Goal: Transaction & Acquisition: Purchase product/service

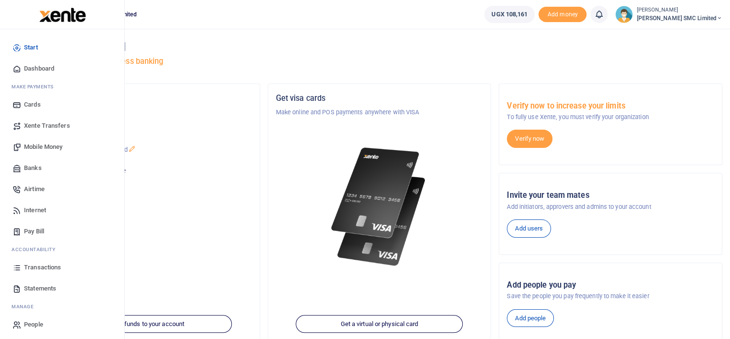
click at [36, 145] on span "Mobile Money" at bounding box center [43, 147] width 38 height 10
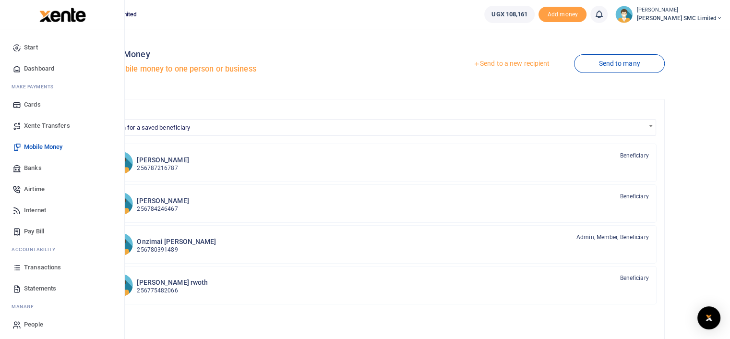
click at [47, 264] on span "Transactions" at bounding box center [42, 268] width 37 height 10
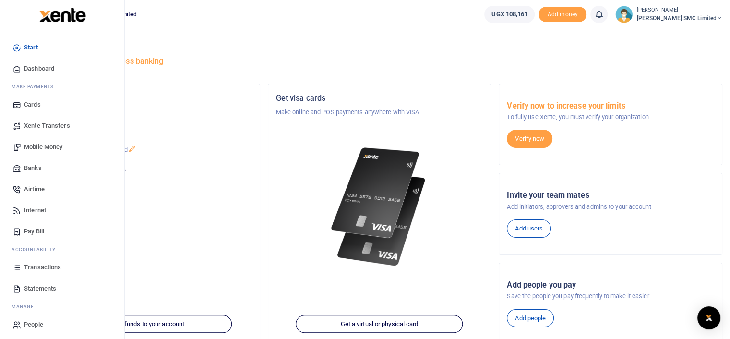
click at [40, 263] on span "Transactions" at bounding box center [42, 268] width 37 height 10
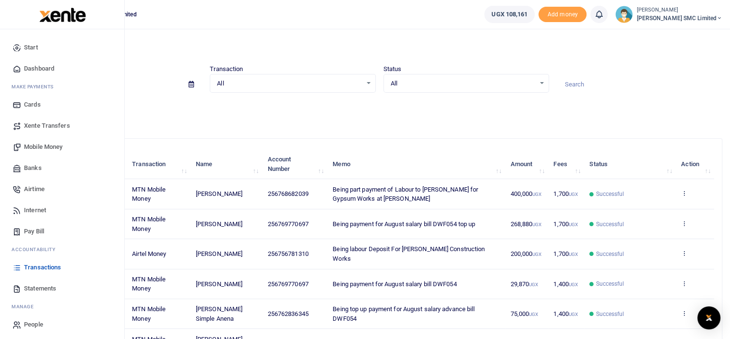
click at [43, 191] on span "Airtime" at bounding box center [34, 189] width 21 height 10
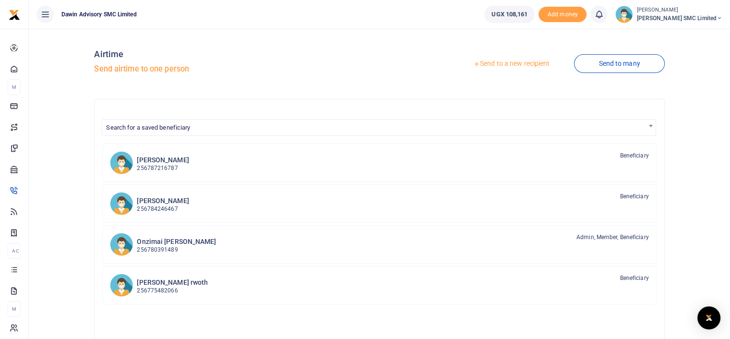
click at [494, 65] on link "Send to a new recipient" at bounding box center [511, 63] width 125 height 17
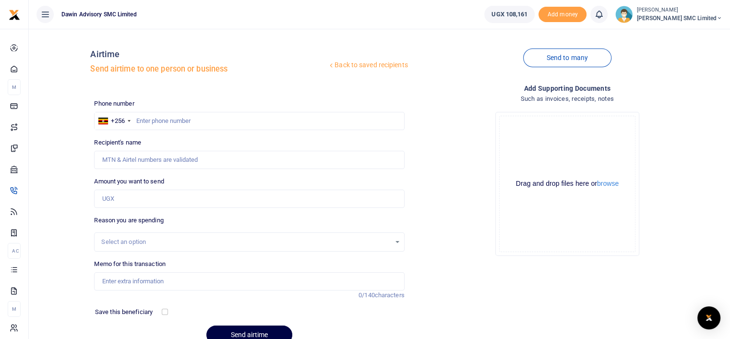
click at [176, 118] on div at bounding box center [365, 169] width 730 height 339
click at [154, 120] on input "text" at bounding box center [249, 121] width 310 height 18
type input "0772237232"
type input "[PERSON_NAME]"
type input "0772237232"
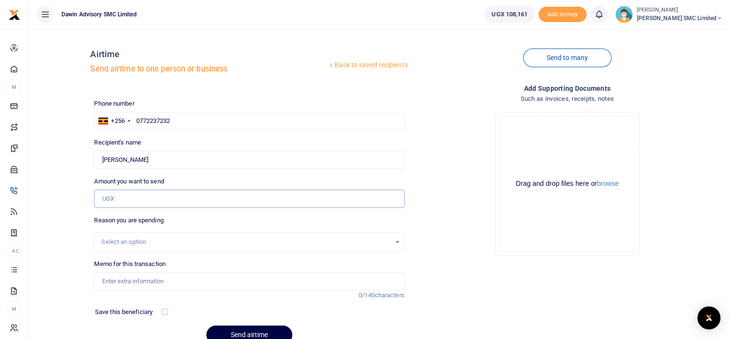
click at [119, 201] on input "Amount you want to send" at bounding box center [249, 199] width 310 height 18
type input "2"
type input "2,000"
click at [119, 282] on input "Memo for this transaction" at bounding box center [249, 281] width 310 height 18
type input "B"
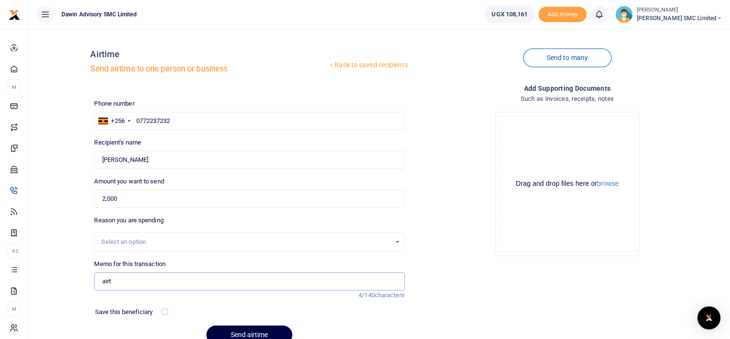
type input "Airtime transfer"
click at [435, 221] on div "Drop your files here Drag and drop files here or browse Powered by Uppy" at bounding box center [567, 183] width 310 height 159
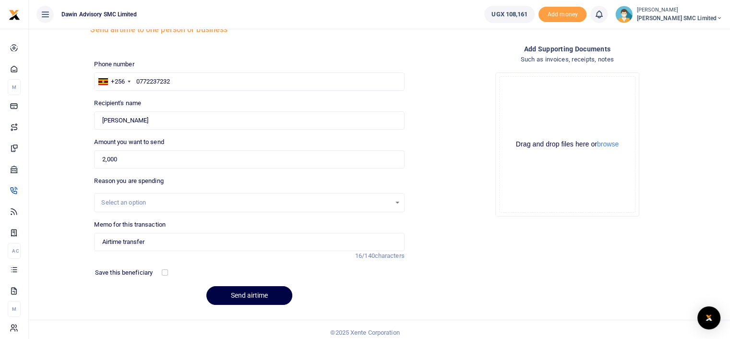
scroll to position [45, 0]
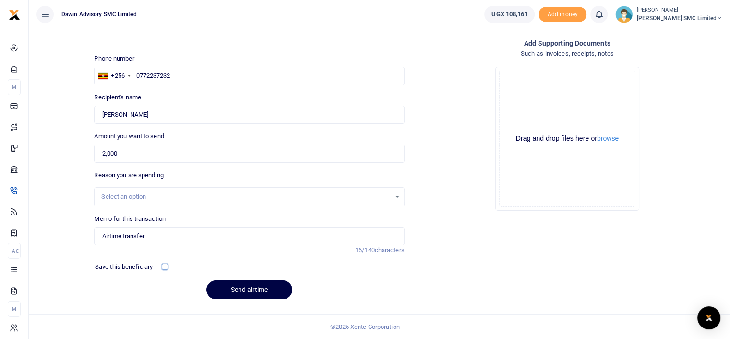
click at [165, 266] on input "checkbox" at bounding box center [165, 266] width 6 height 6
checkbox input "true"
click at [256, 286] on button "Send airtime" at bounding box center [249, 289] width 86 height 19
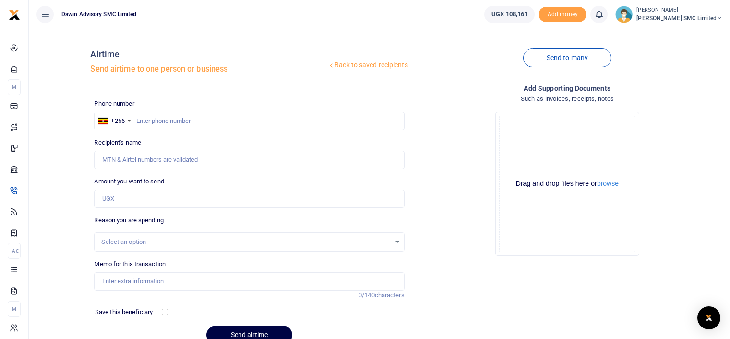
scroll to position [45, 0]
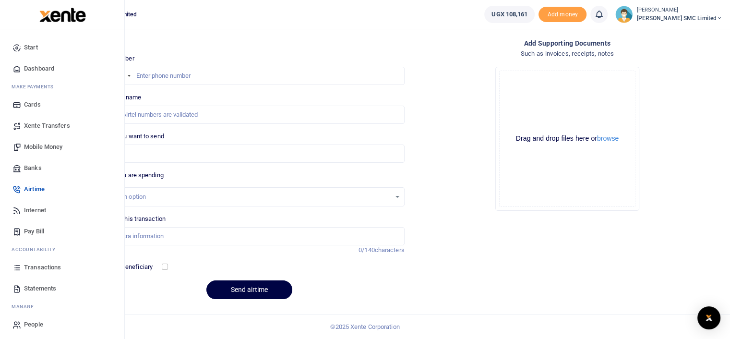
click at [50, 266] on span "Transactions" at bounding box center [42, 268] width 37 height 10
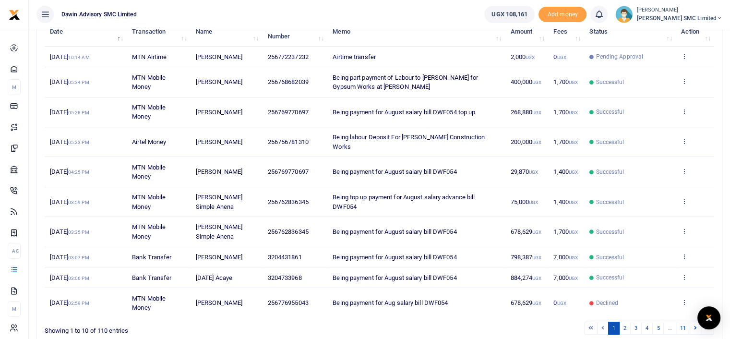
scroll to position [134, 0]
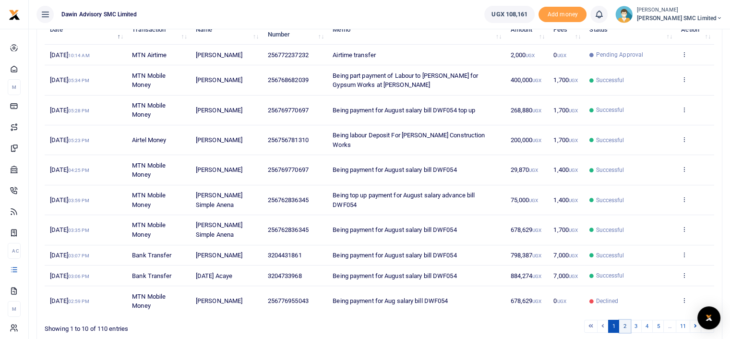
click at [622, 320] on link "2" at bounding box center [625, 326] width 12 height 13
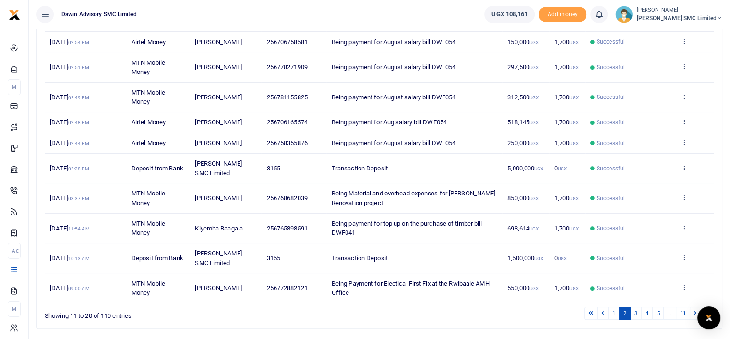
scroll to position [176, 0]
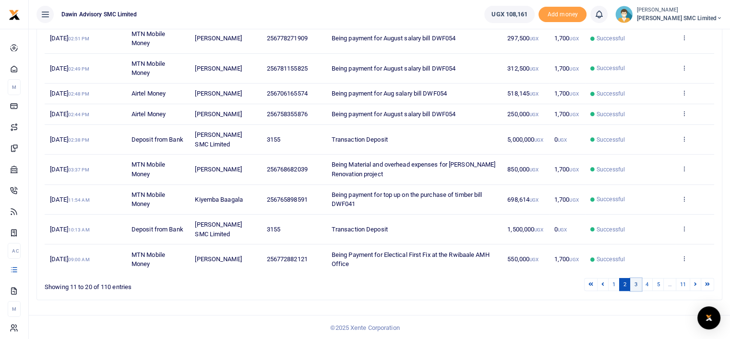
click at [638, 281] on link "3" at bounding box center [636, 284] width 12 height 13
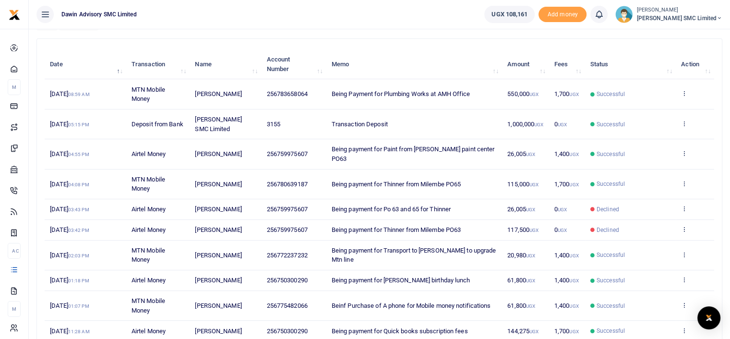
scroll to position [157, 0]
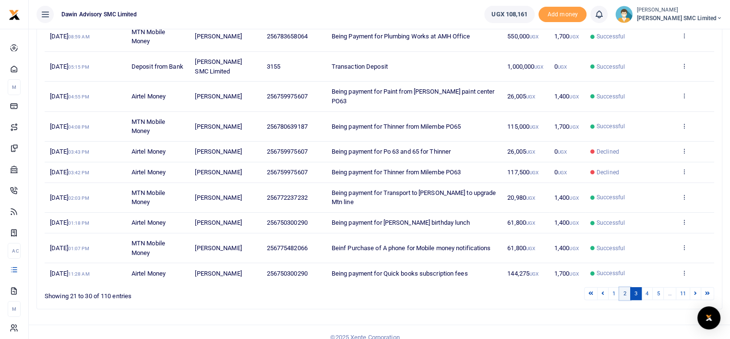
click at [625, 287] on link "2" at bounding box center [625, 293] width 12 height 13
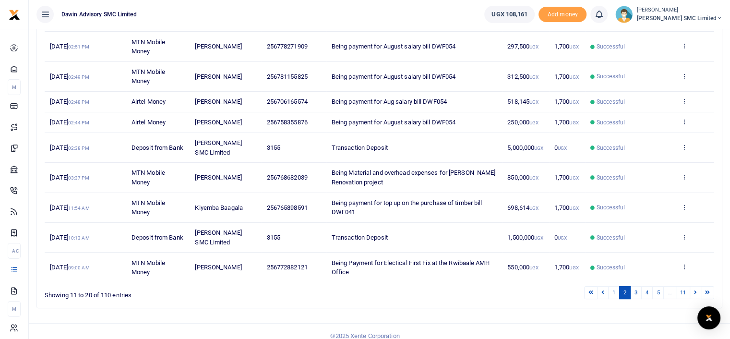
scroll to position [176, 0]
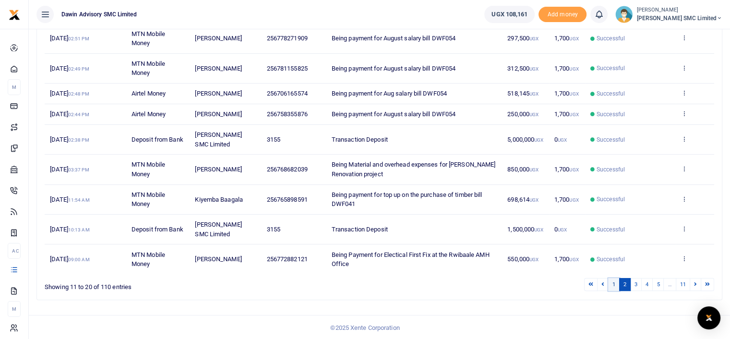
click at [610, 282] on link "1" at bounding box center [614, 284] width 12 height 13
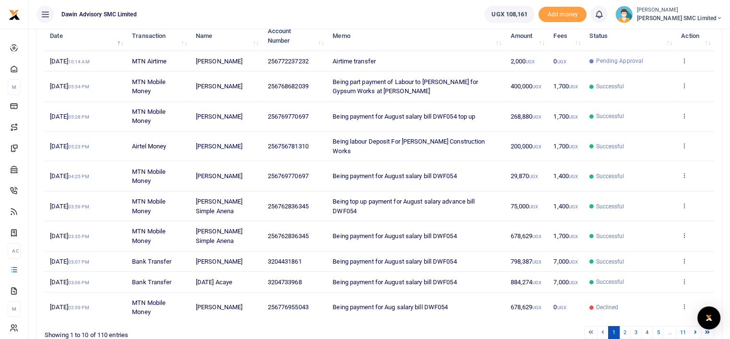
scroll to position [147, 0]
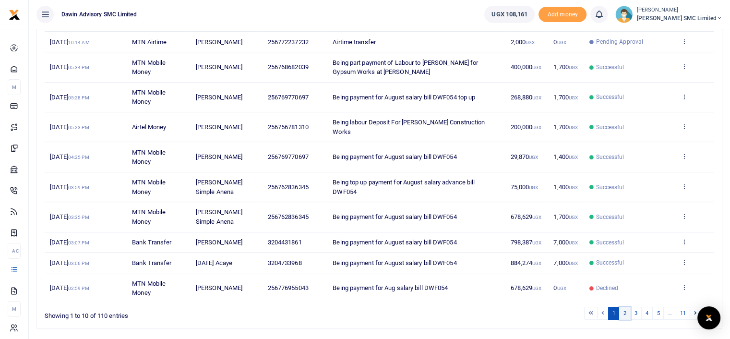
click at [627, 307] on link "2" at bounding box center [625, 313] width 12 height 13
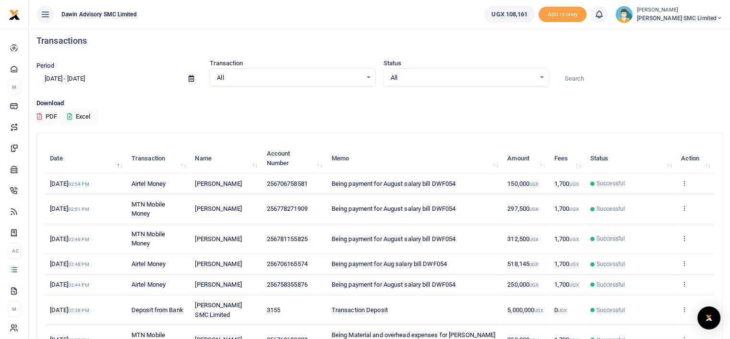
scroll to position [0, 0]
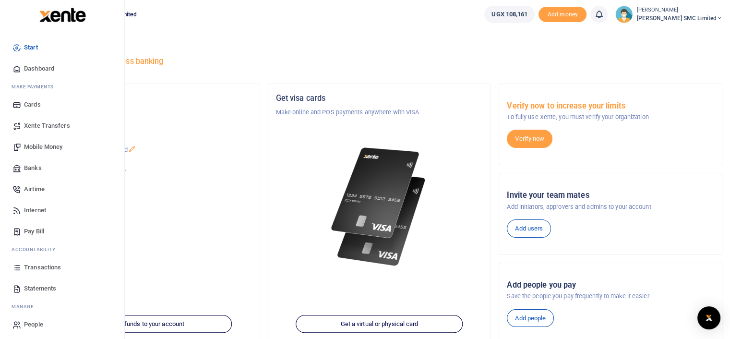
click at [51, 262] on link "Transactions" at bounding box center [62, 267] width 109 height 21
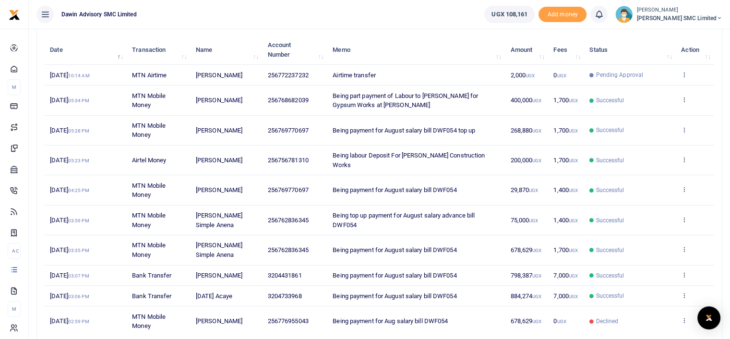
scroll to position [167, 0]
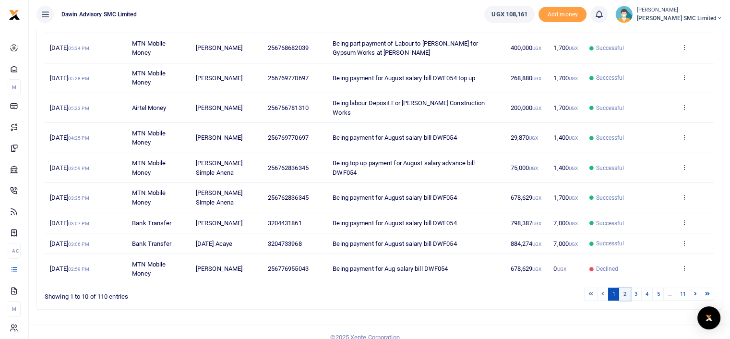
click at [625, 287] on link "2" at bounding box center [625, 293] width 12 height 13
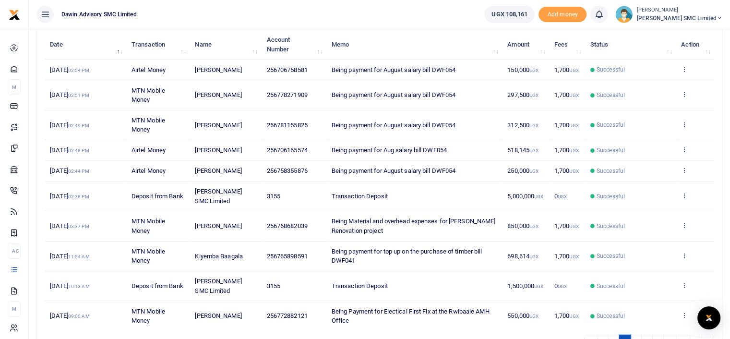
scroll to position [119, 0]
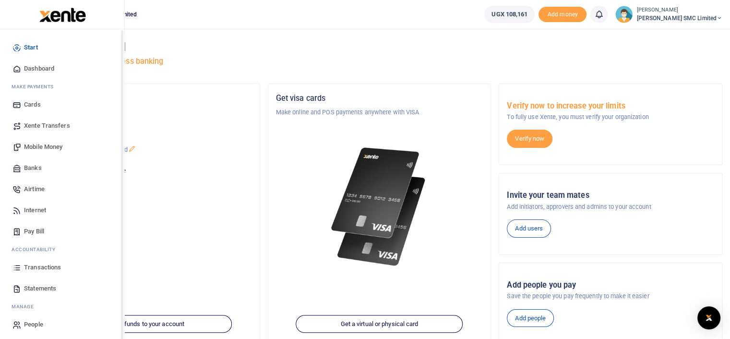
click at [36, 265] on span "Transactions" at bounding box center [42, 268] width 37 height 10
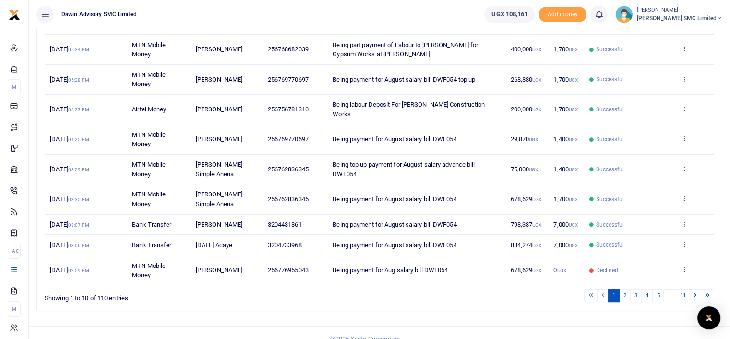
scroll to position [167, 0]
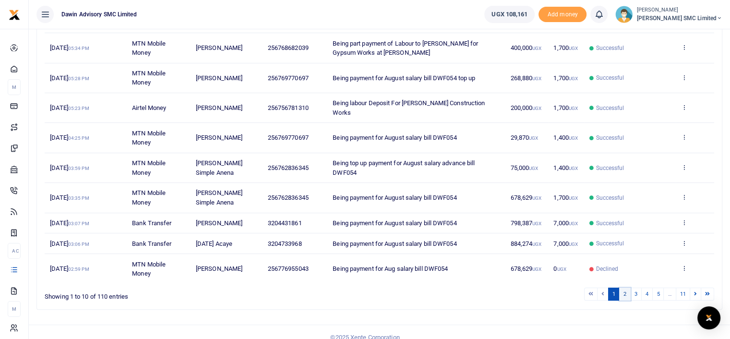
click at [628, 287] on link "2" at bounding box center [625, 293] width 12 height 13
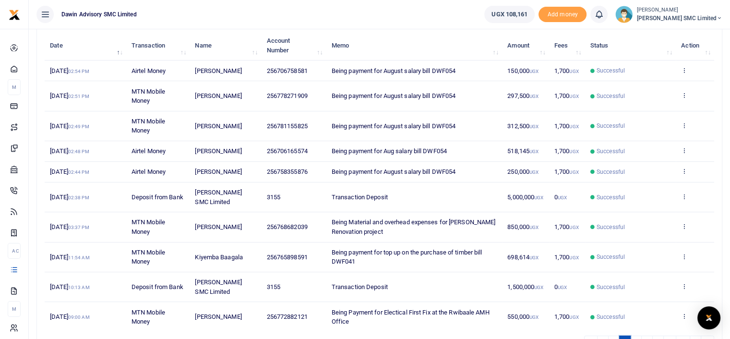
scroll to position [127, 0]
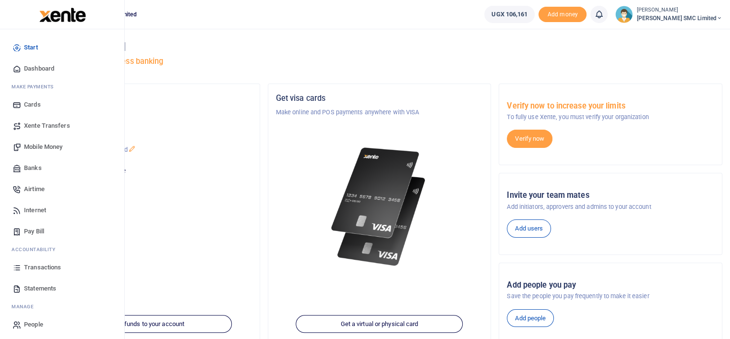
click at [42, 269] on span "Transactions" at bounding box center [42, 268] width 37 height 10
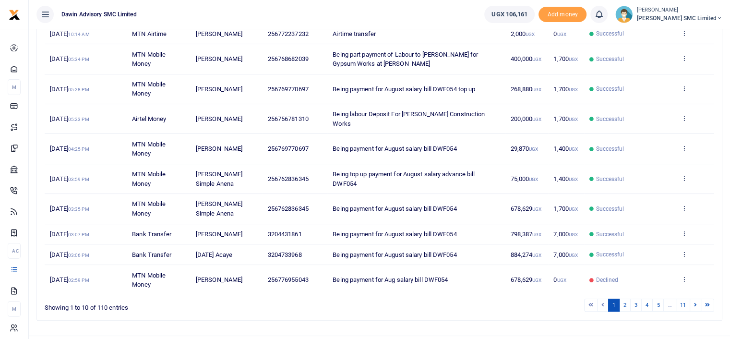
scroll to position [167, 0]
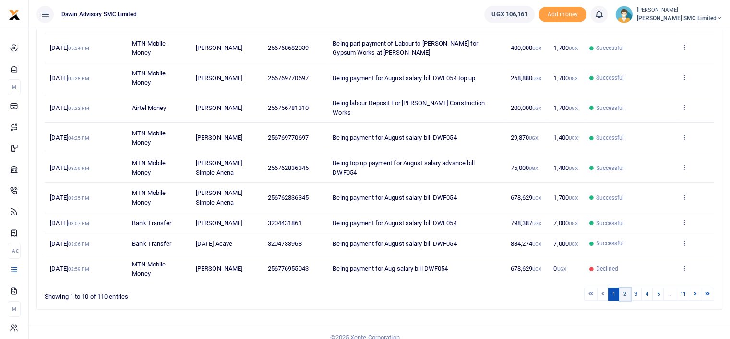
click at [623, 287] on link "2" at bounding box center [625, 293] width 12 height 13
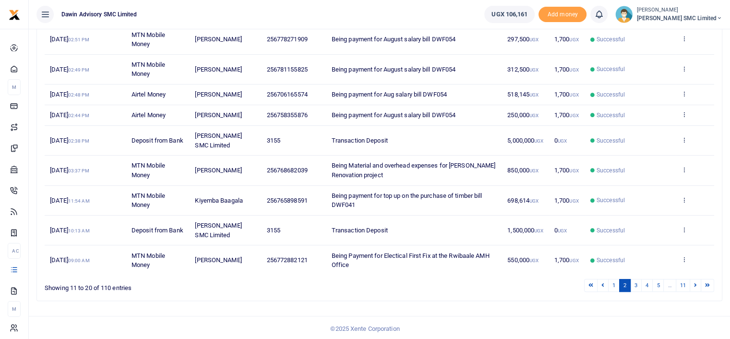
scroll to position [176, 0]
click at [614, 282] on link "1" at bounding box center [614, 284] width 12 height 13
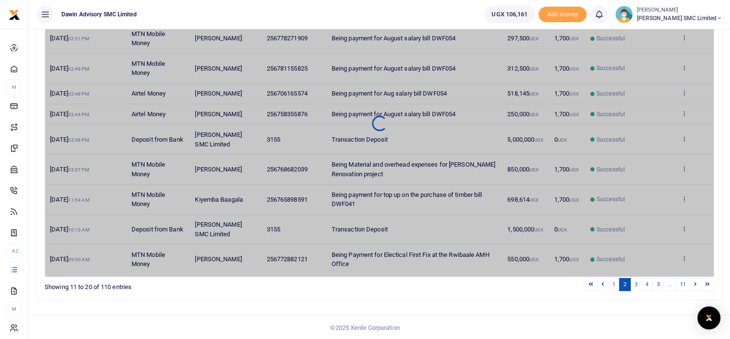
click at [515, 303] on div "Search: Date Transaction Name Account Number Memo Amount Fees Status Action [DA…" at bounding box center [380, 135] width 694 height 346
click at [505, 293] on div "Search: Date Transaction Name Account Number Memo Amount Fees Status Action [DA…" at bounding box center [379, 131] width 685 height 337
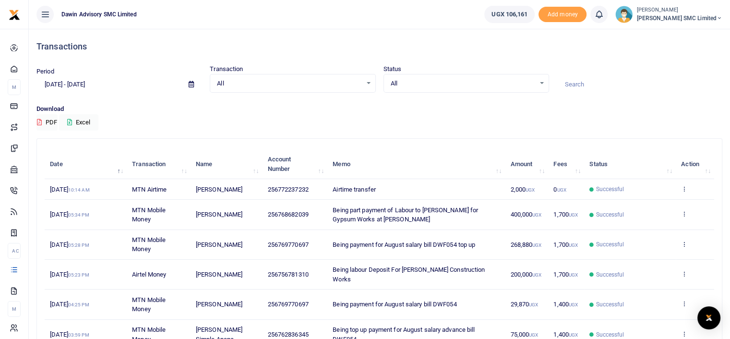
click at [477, 112] on p "Download" at bounding box center [379, 109] width 686 height 10
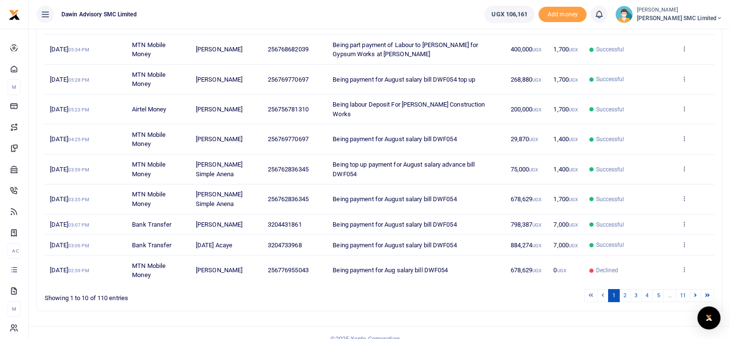
scroll to position [167, 0]
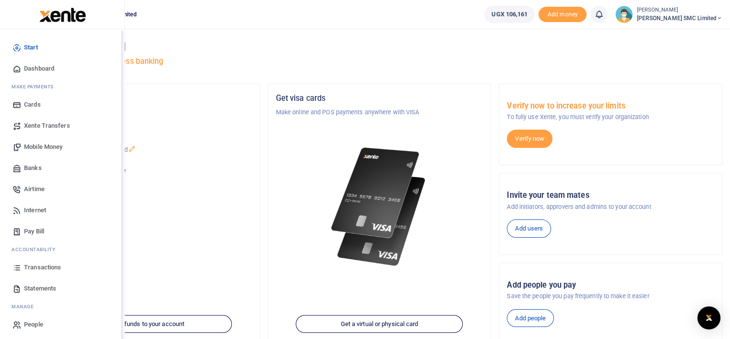
click at [32, 264] on span "Transactions" at bounding box center [42, 268] width 37 height 10
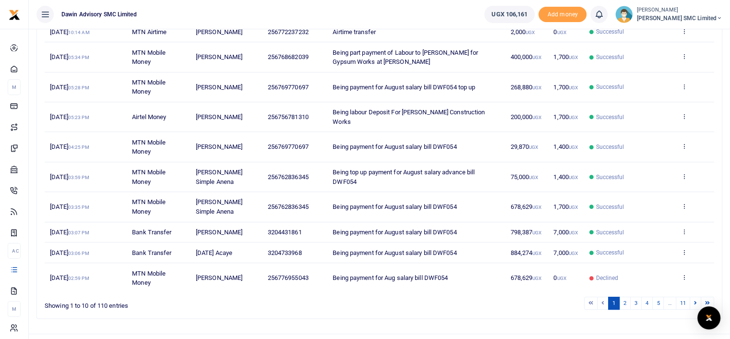
scroll to position [167, 0]
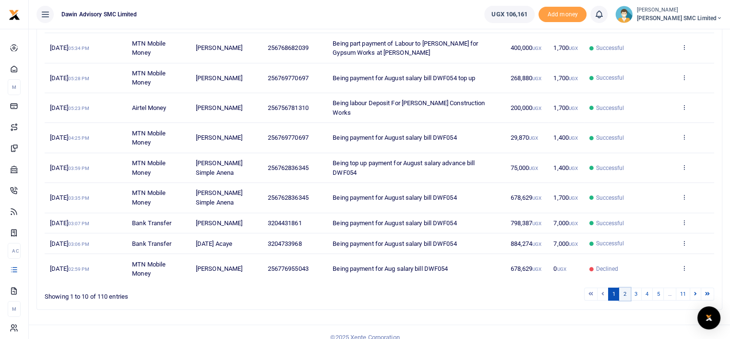
click at [624, 287] on link "2" at bounding box center [625, 293] width 12 height 13
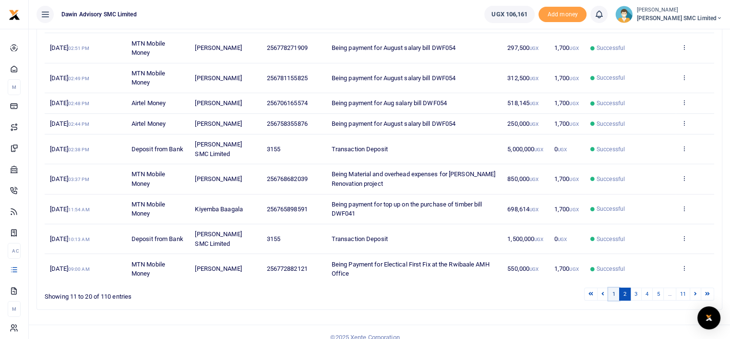
click at [615, 292] on link "1" at bounding box center [614, 293] width 12 height 13
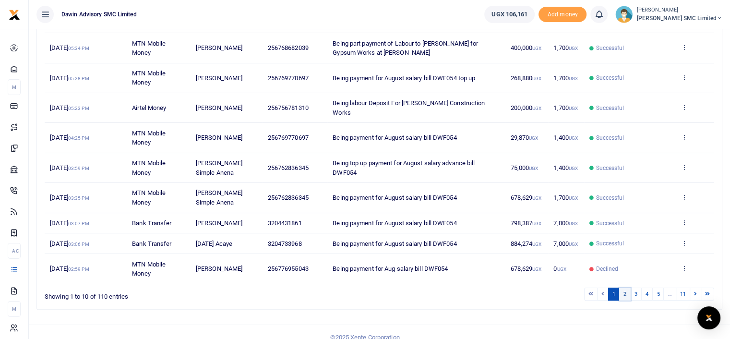
click at [624, 287] on link "2" at bounding box center [625, 293] width 12 height 13
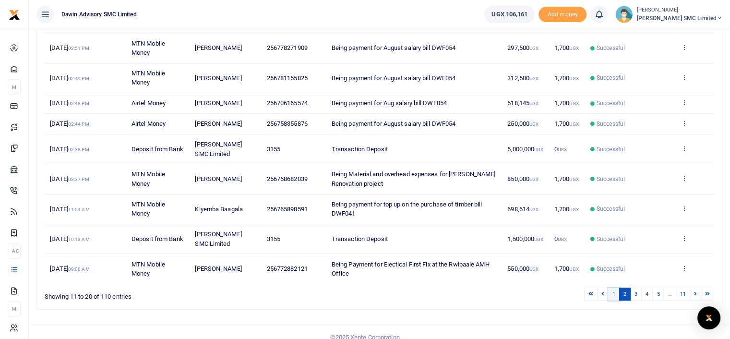
click at [614, 295] on link "1" at bounding box center [614, 293] width 12 height 13
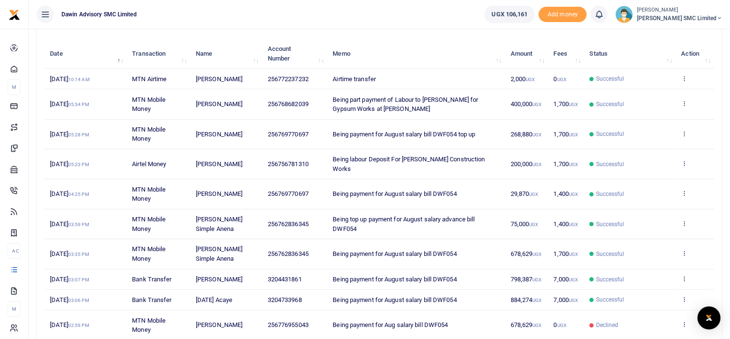
scroll to position [109, 0]
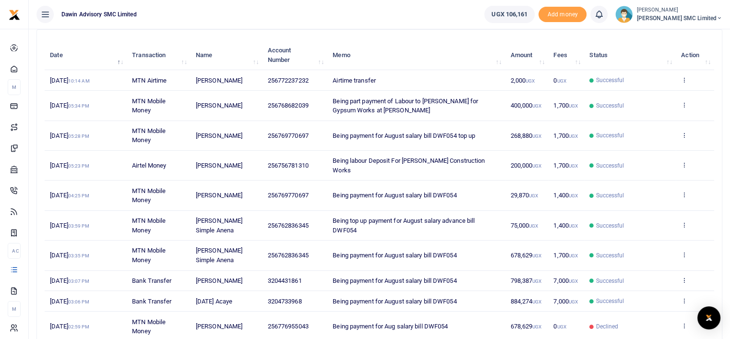
click at [705, 180] on td "View details Send again" at bounding box center [695, 195] width 38 height 30
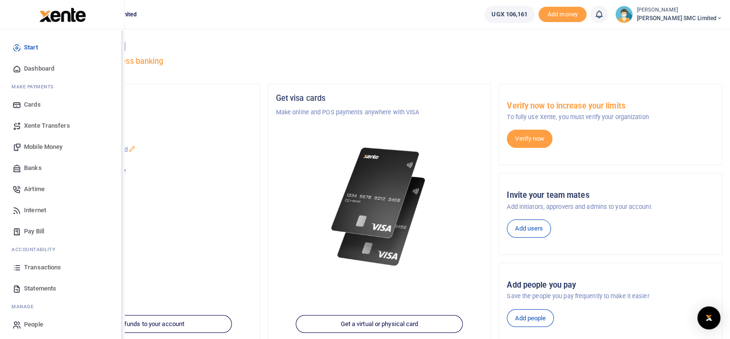
click at [41, 264] on span "Transactions" at bounding box center [42, 268] width 37 height 10
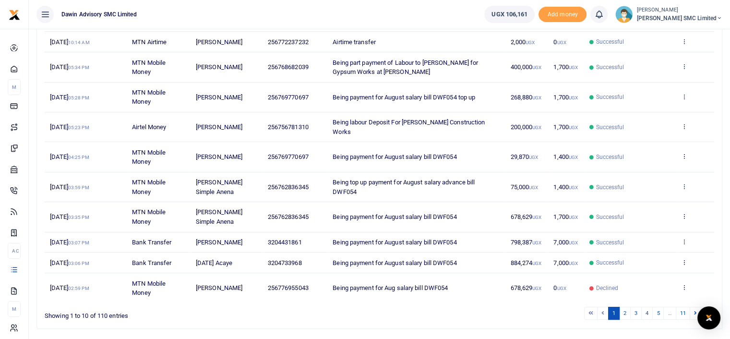
scroll to position [167, 0]
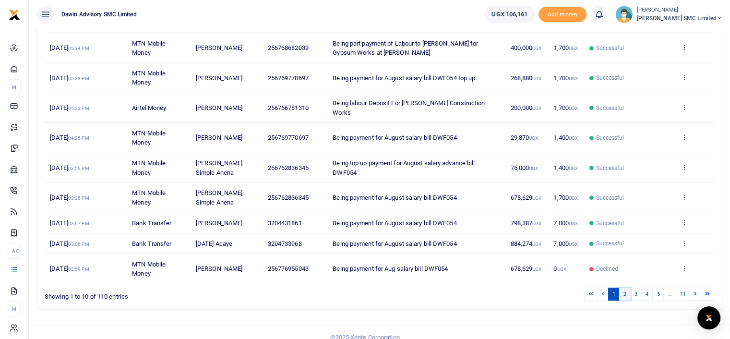
click at [626, 289] on link "2" at bounding box center [625, 293] width 12 height 13
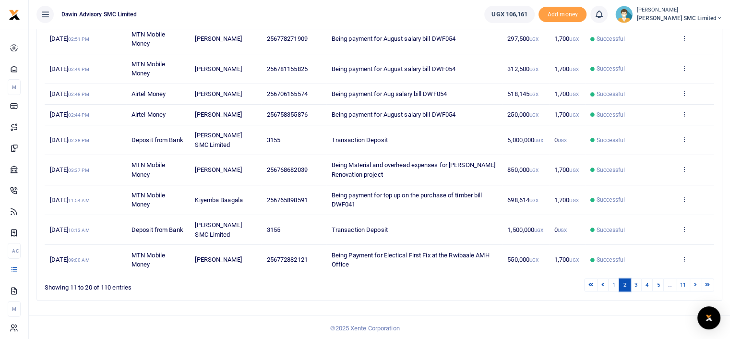
scroll to position [176, 0]
click at [616, 280] on link "1" at bounding box center [614, 284] width 12 height 13
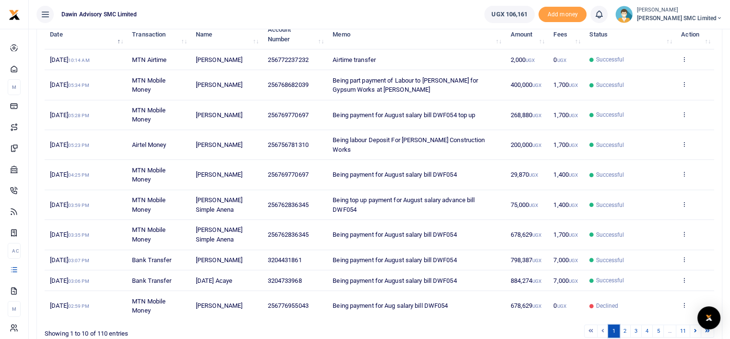
scroll to position [128, 0]
